Goal: Task Accomplishment & Management: Manage account settings

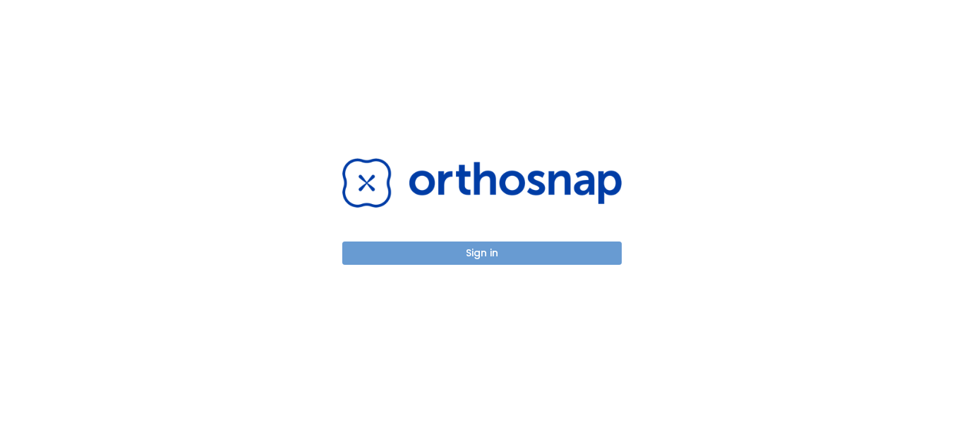
click at [487, 253] on button "Sign in" at bounding box center [481, 252] width 279 height 23
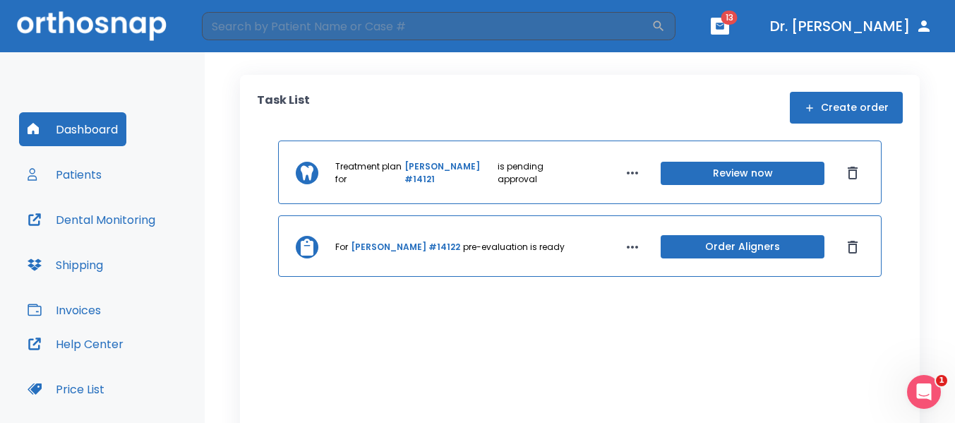
click at [82, 174] on button "Patients" at bounding box center [64, 174] width 91 height 34
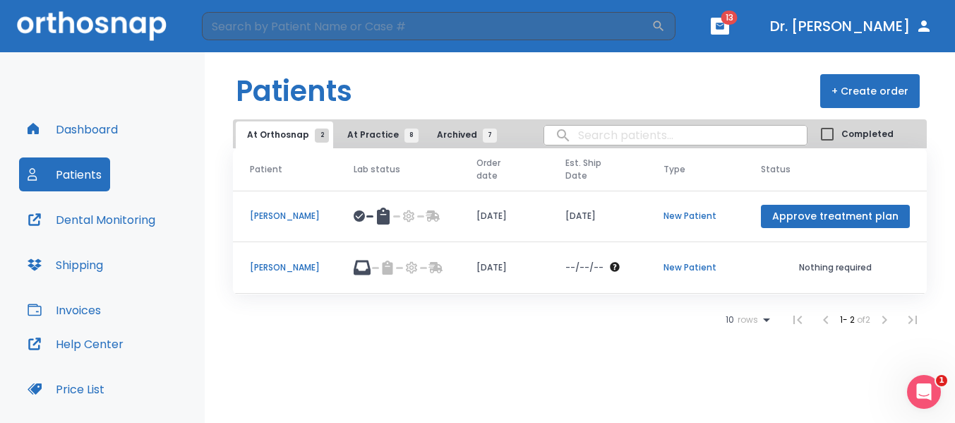
click at [441, 130] on span "Archived 7" at bounding box center [463, 134] width 53 height 13
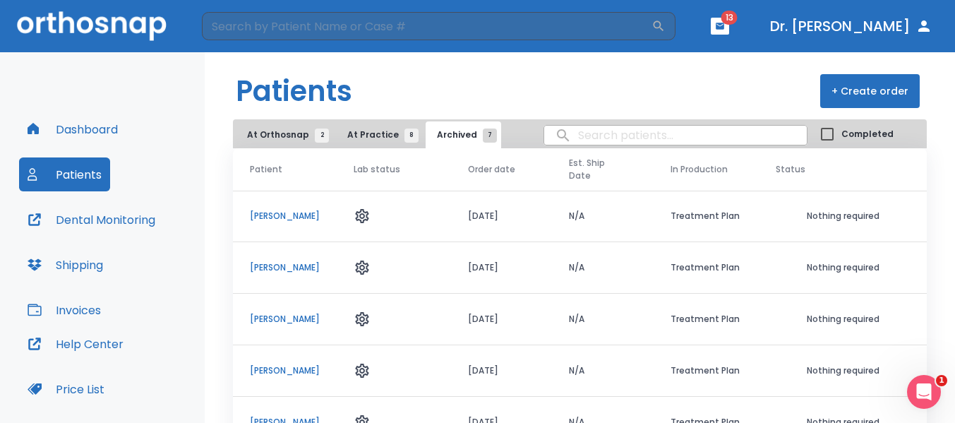
click at [368, 214] on icon at bounding box center [361, 216] width 13 height 14
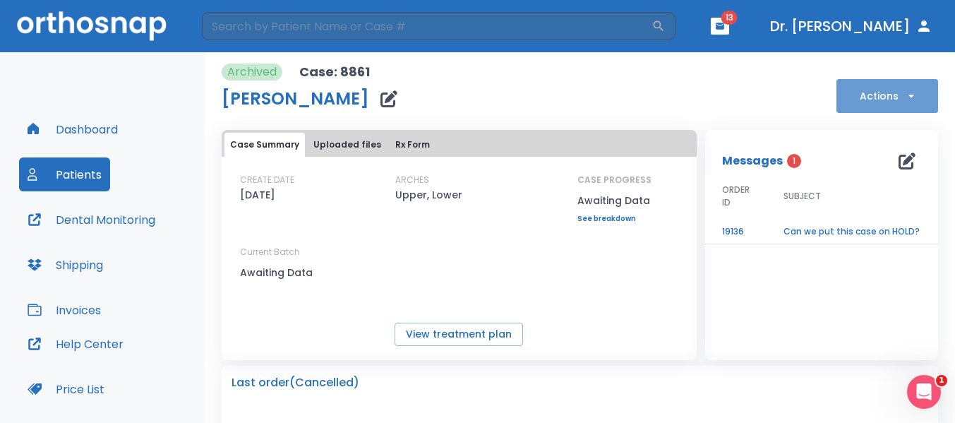
click at [904, 97] on icon "button" at bounding box center [911, 96] width 14 height 14
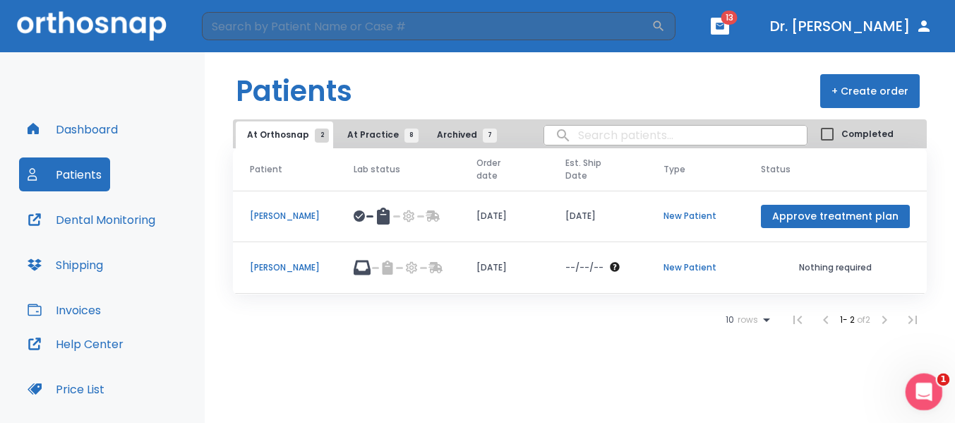
click at [918, 394] on icon "Open Intercom Messenger" at bounding box center [921, 389] width 23 height 23
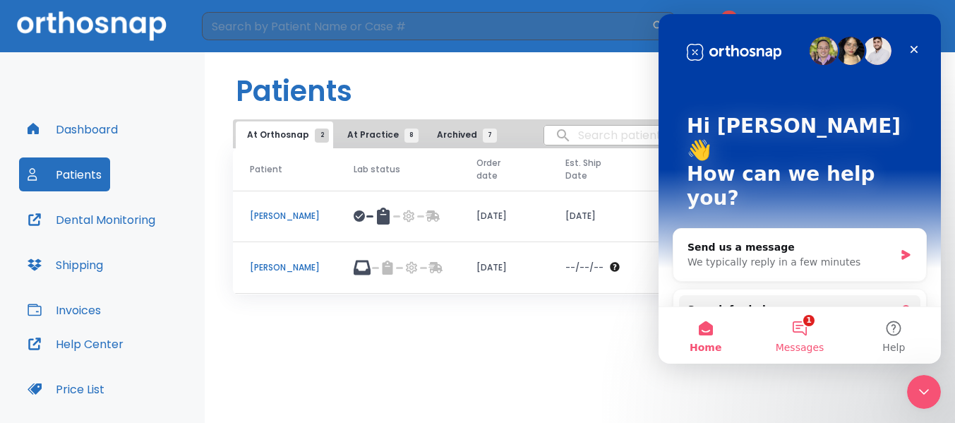
click at [805, 325] on button "1 Messages" at bounding box center [799, 335] width 94 height 56
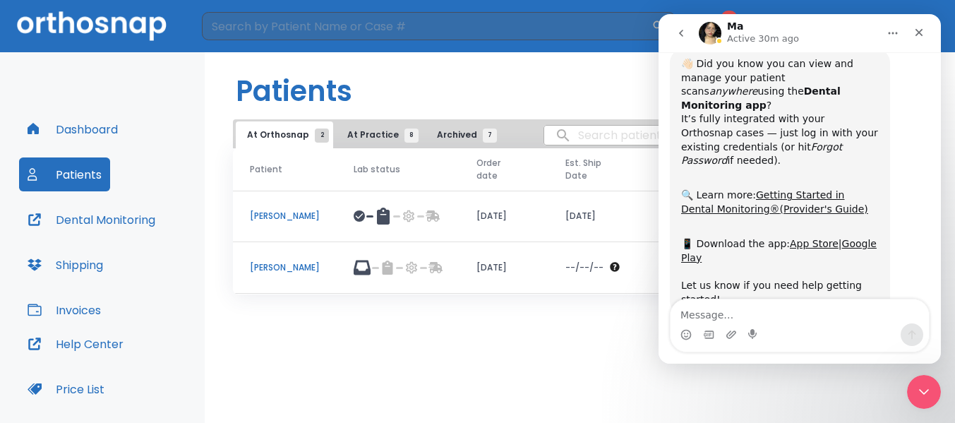
scroll to position [281, 0]
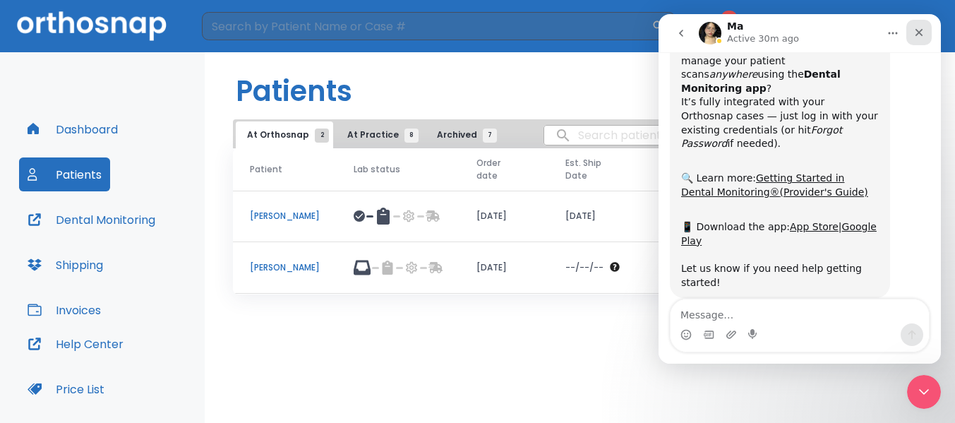
click at [919, 35] on icon "Close" at bounding box center [918, 32] width 11 height 11
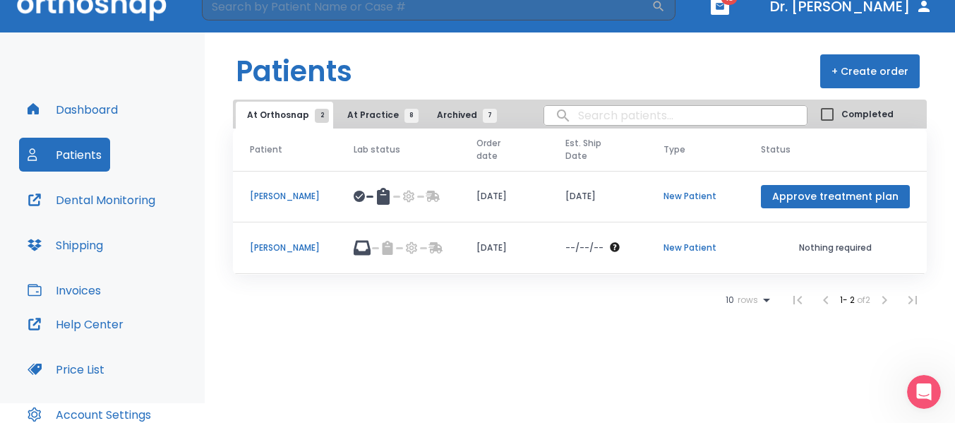
scroll to position [0, 0]
